Goal: Information Seeking & Learning: Learn about a topic

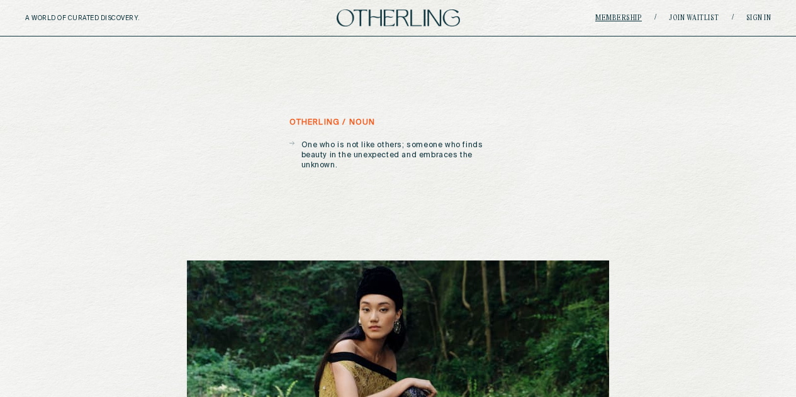
click at [630, 19] on link "Membership" at bounding box center [618, 18] width 47 height 8
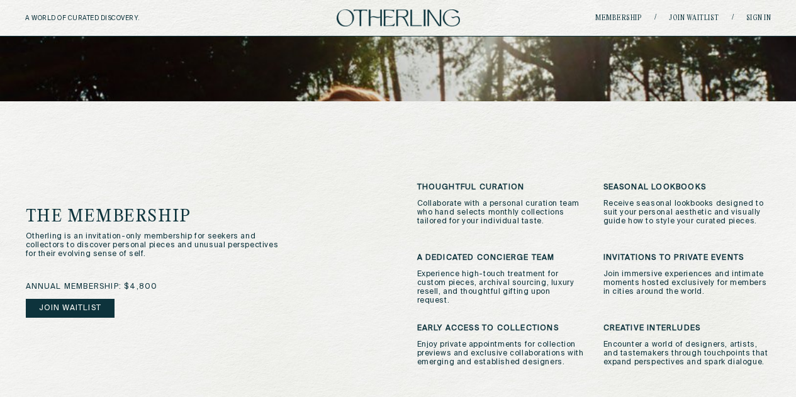
scroll to position [247, 0]
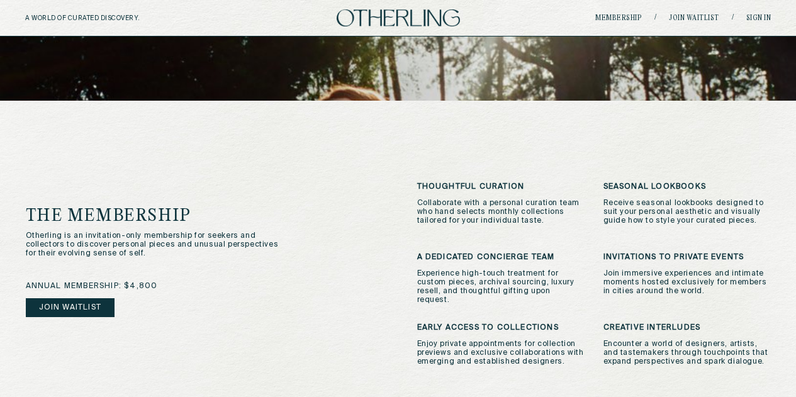
click at [77, 232] on p "Otherling is an invitation-only membership for seekers and collectors to discov…" at bounding box center [158, 245] width 265 height 26
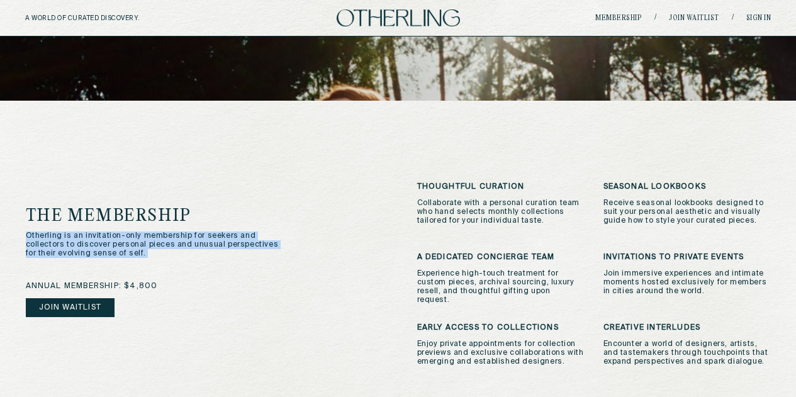
click at [77, 232] on p "Otherling is an invitation-only membership for seekers and collectors to discov…" at bounding box center [158, 245] width 265 height 26
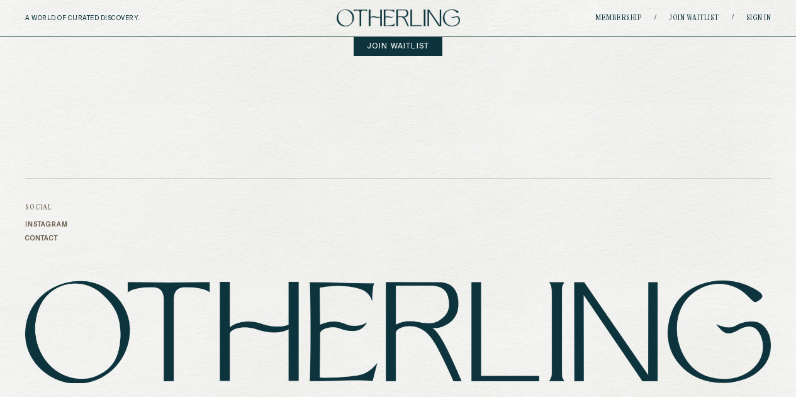
scroll to position [884, 0]
